Goal: Task Accomplishment & Management: Use online tool/utility

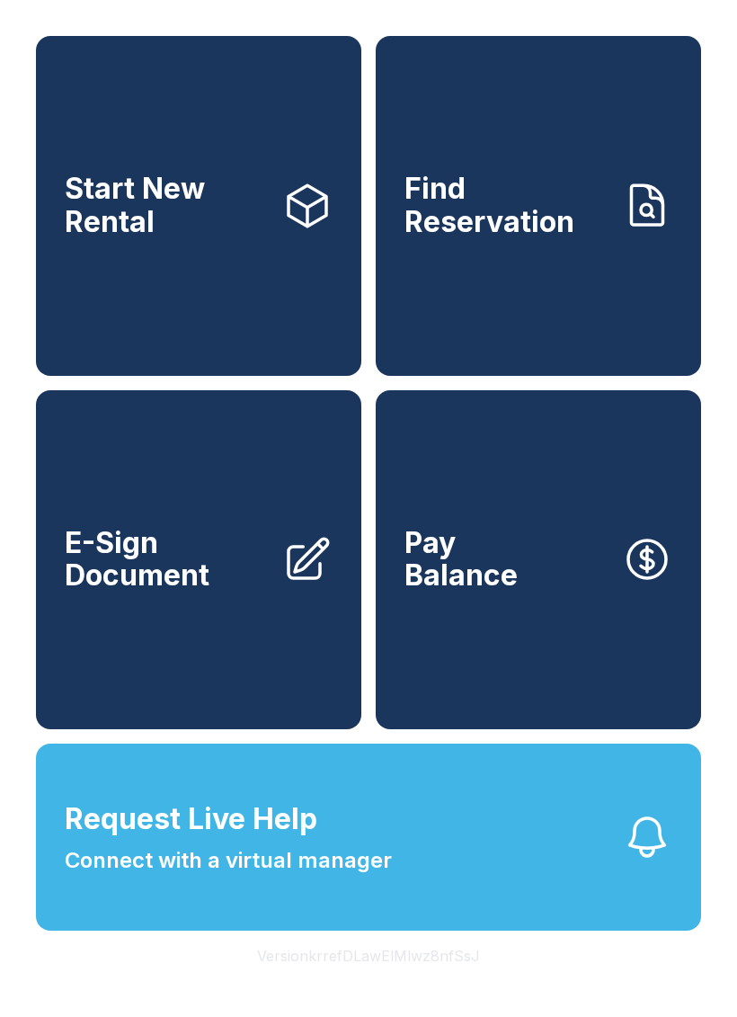
click at [239, 464] on link "E-Sign Document" at bounding box center [198, 560] width 325 height 340
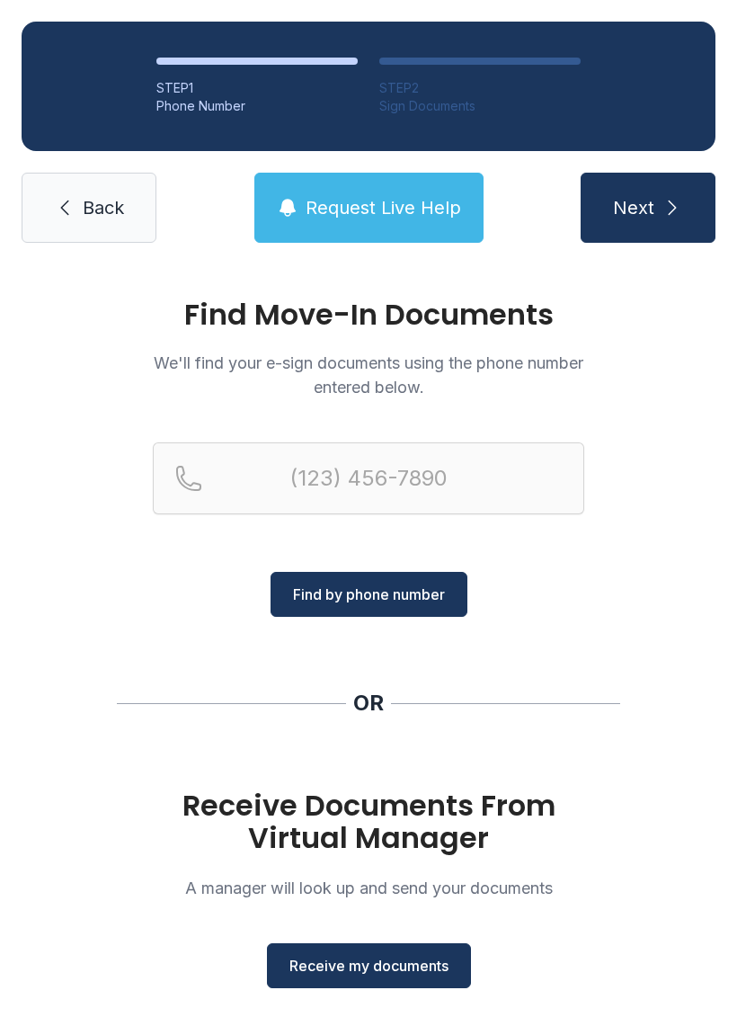
click at [226, 78] on li "STEP 1 Phone Number" at bounding box center [256, 87] width 201 height 58
click at [638, 31] on ol "STEP 1 Phone Number STEP 2 Sign Documents" at bounding box center [369, 86] width 694 height 129
click at [242, 281] on div "Find Move-In Documents We'll find your e-sign documents using the phone number …" at bounding box center [368, 662] width 737 height 796
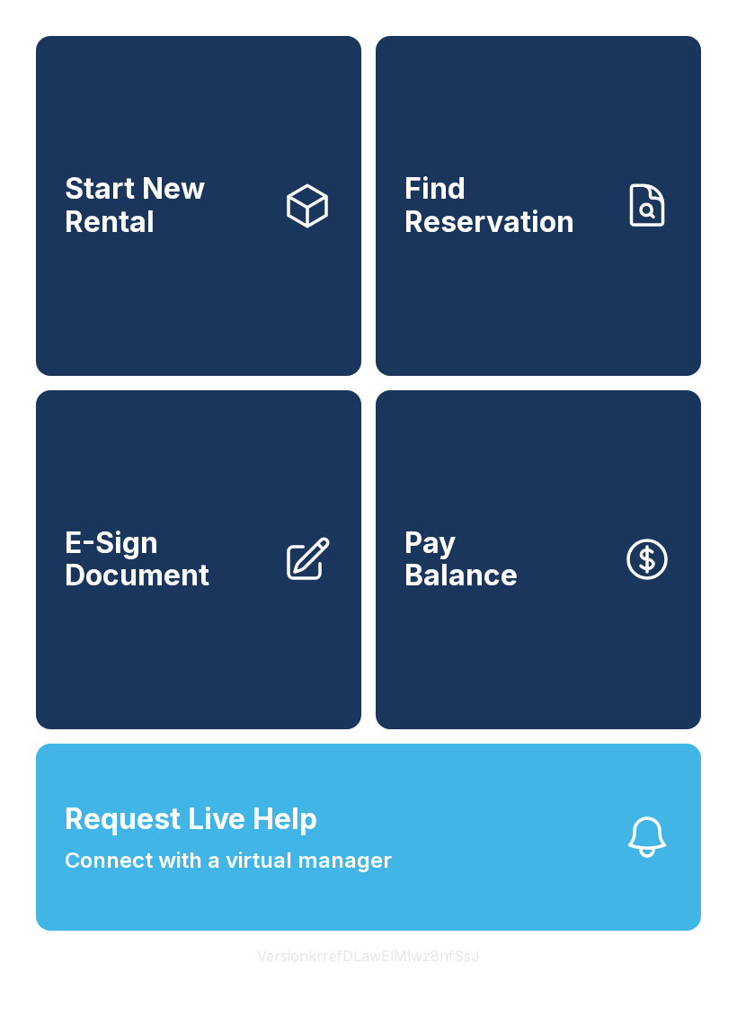
click at [227, 841] on span "Request Live Help" at bounding box center [191, 818] width 253 height 43
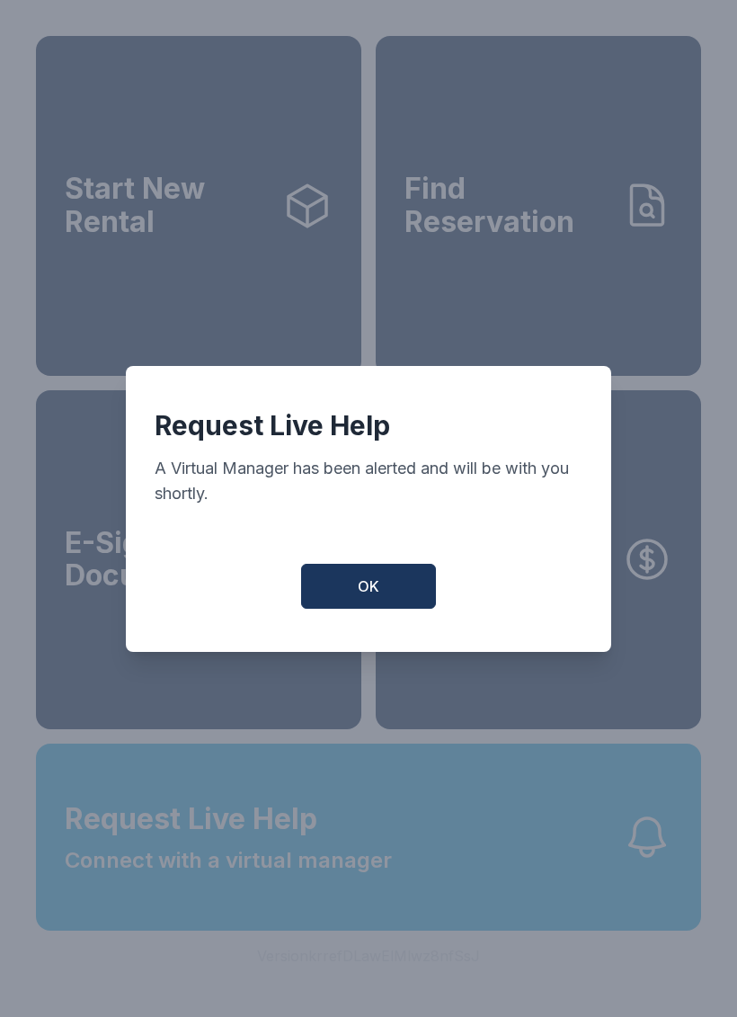
click at [403, 602] on button "OK" at bounding box center [368, 586] width 135 height 45
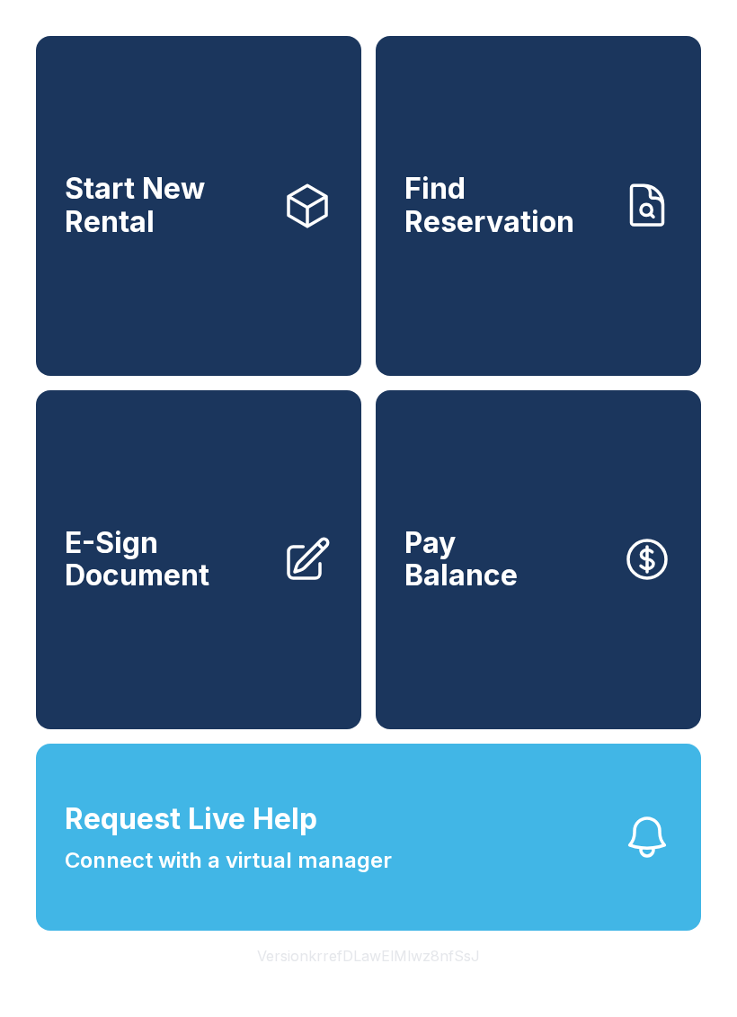
click at [717, 900] on div "Start New Rental Find Reservation E-Sign Document Pay Balance Request Live Help…" at bounding box center [368, 508] width 737 height 1017
click at [592, 914] on button "Request Live Help Connect with a virtual manager" at bounding box center [368, 836] width 665 height 187
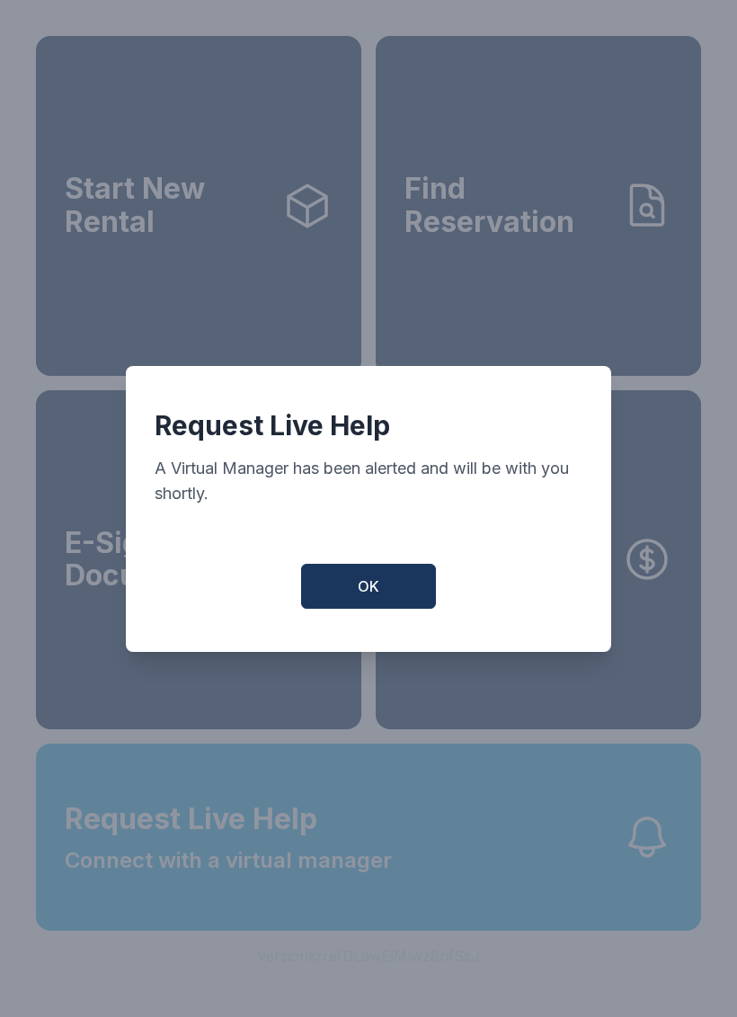
click at [377, 583] on button "OK" at bounding box center [368, 586] width 135 height 45
